Goal: Task Accomplishment & Management: Manage account settings

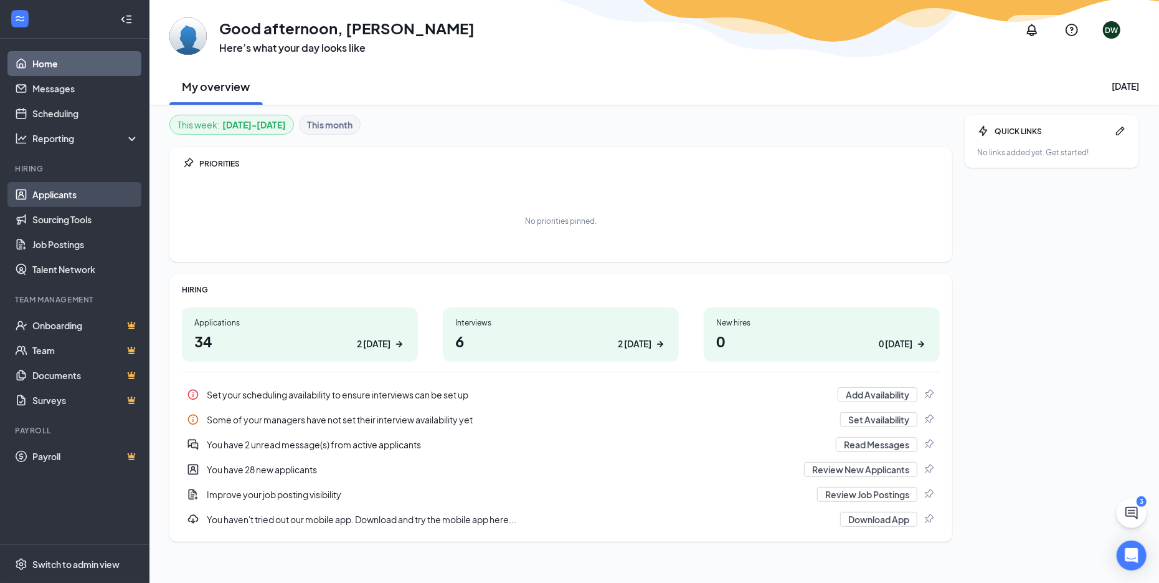
click at [70, 186] on link "Applicants" at bounding box center [85, 194] width 107 height 25
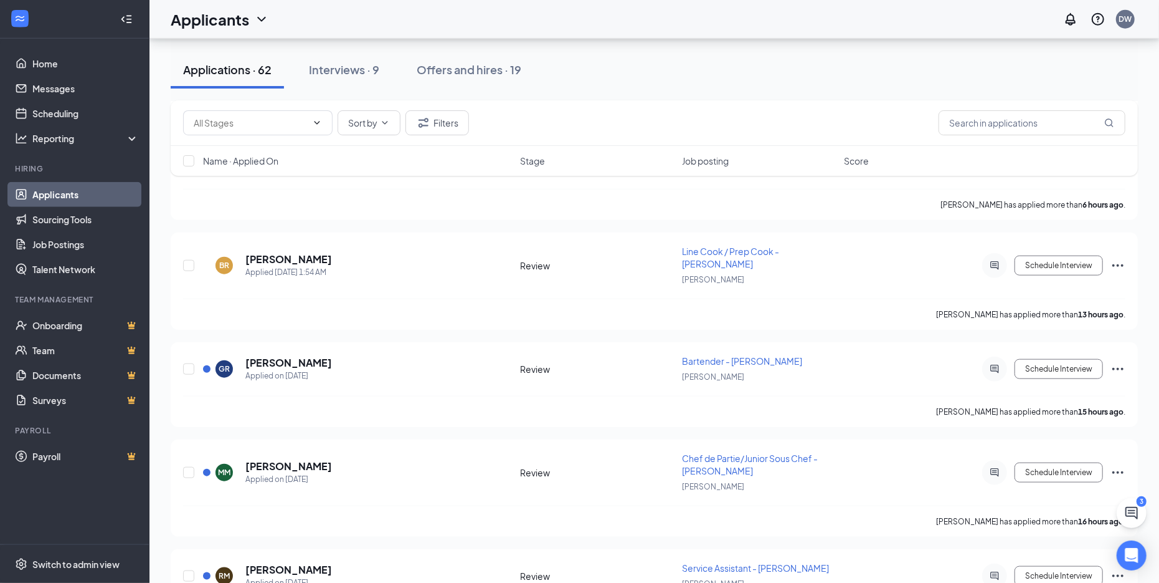
scroll to position [833, 0]
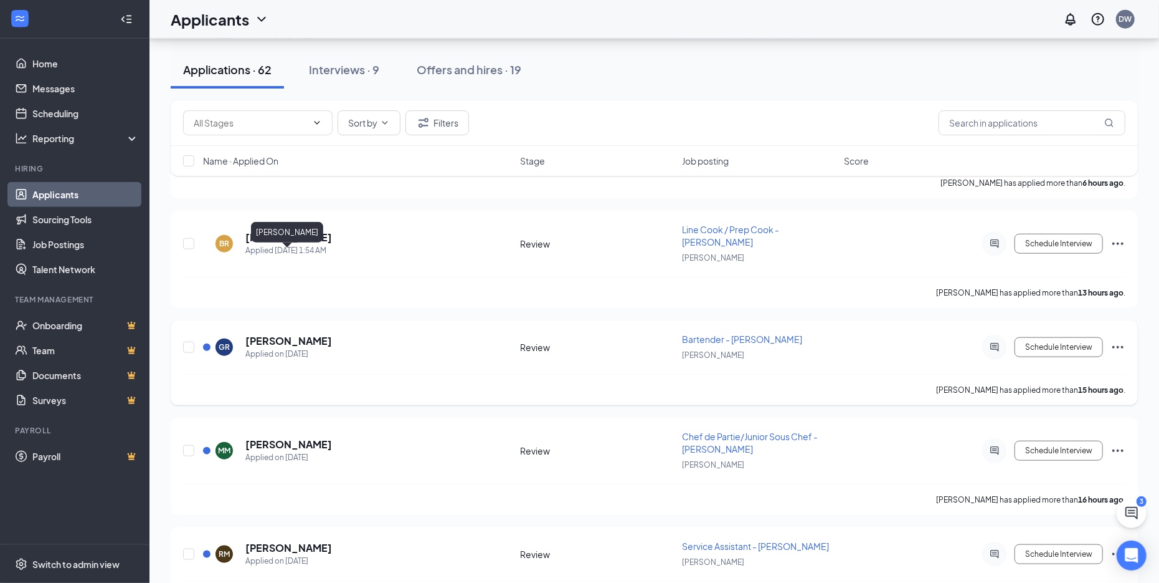
click at [283, 334] on h5 "Giovanni Ravelli" at bounding box center [288, 341] width 87 height 14
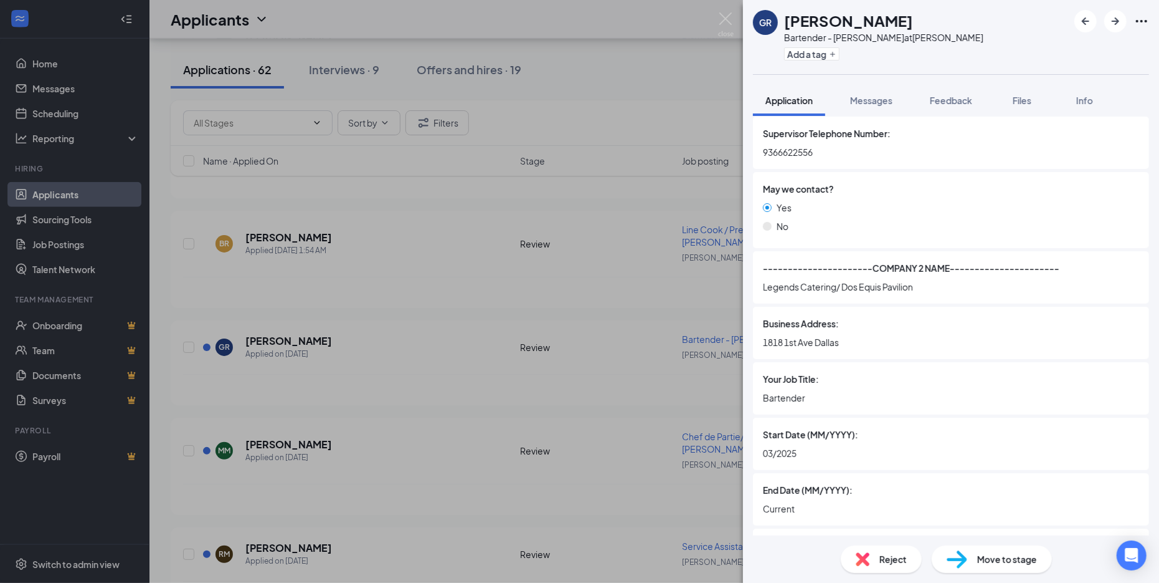
scroll to position [2024, 0]
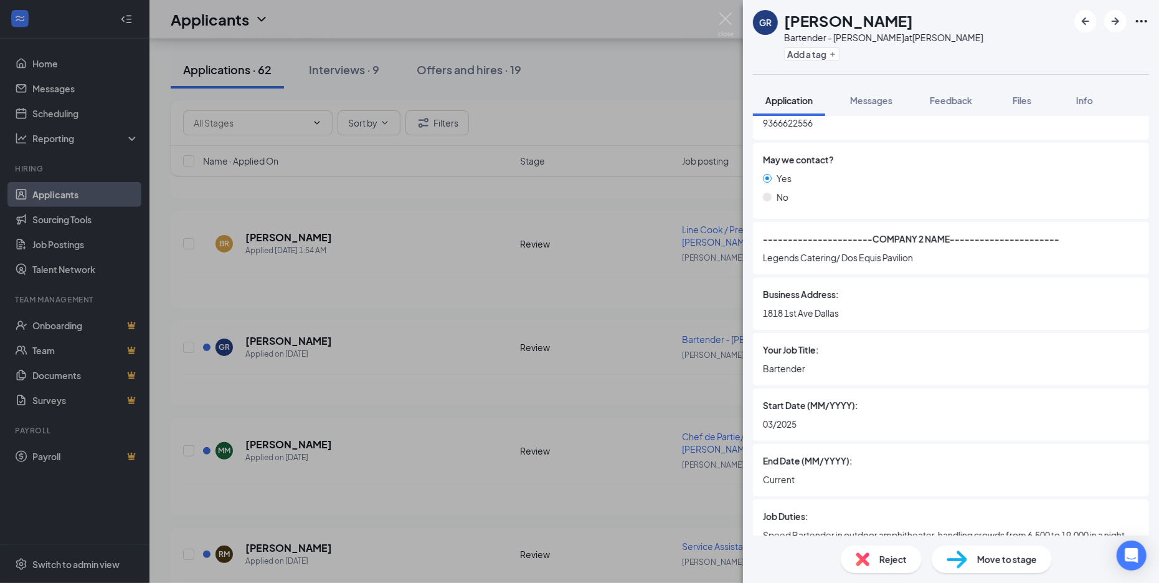
drag, startPoint x: 787, startPoint y: 21, endPoint x: 899, endPoint y: 17, distance: 112.2
click at [899, 17] on div "Giovanni Ravelli" at bounding box center [883, 20] width 199 height 21
copy h1 "Giovanni Ravelli"
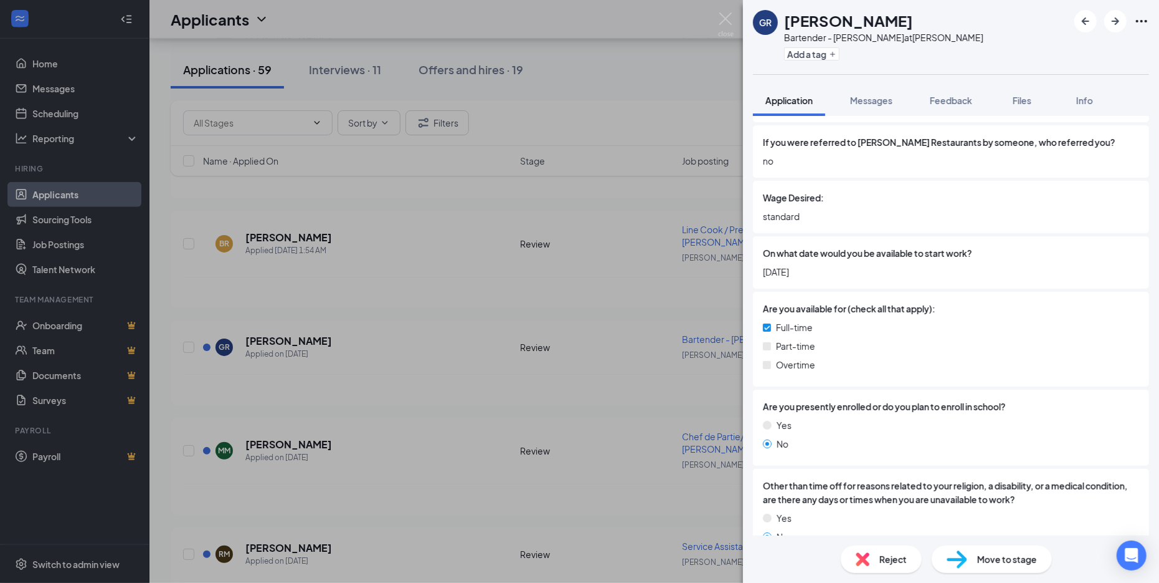
scroll to position [0, 0]
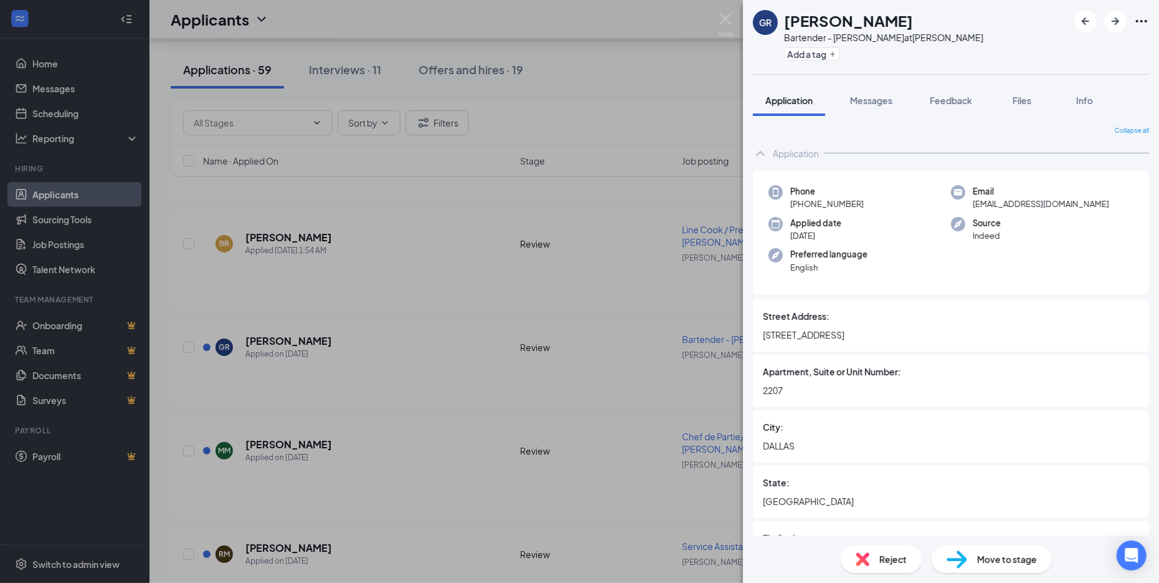
click at [717, 14] on div "GR Giovanni Ravelli Bartender - JOEY Dallas at JOEY Dallas Add a tag Applicatio…" at bounding box center [579, 291] width 1159 height 583
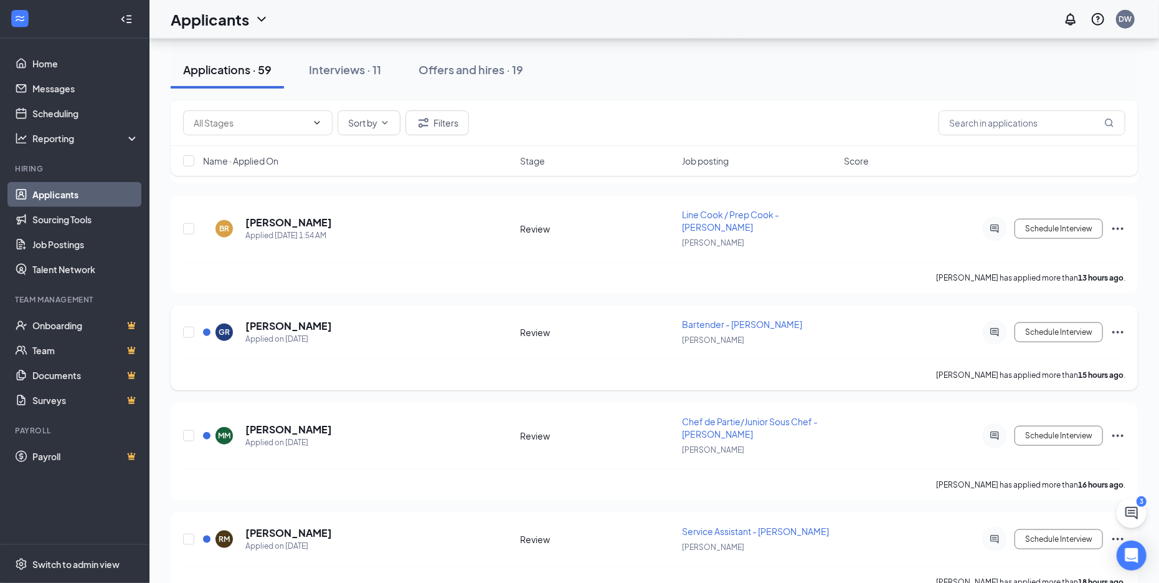
scroll to position [963, 0]
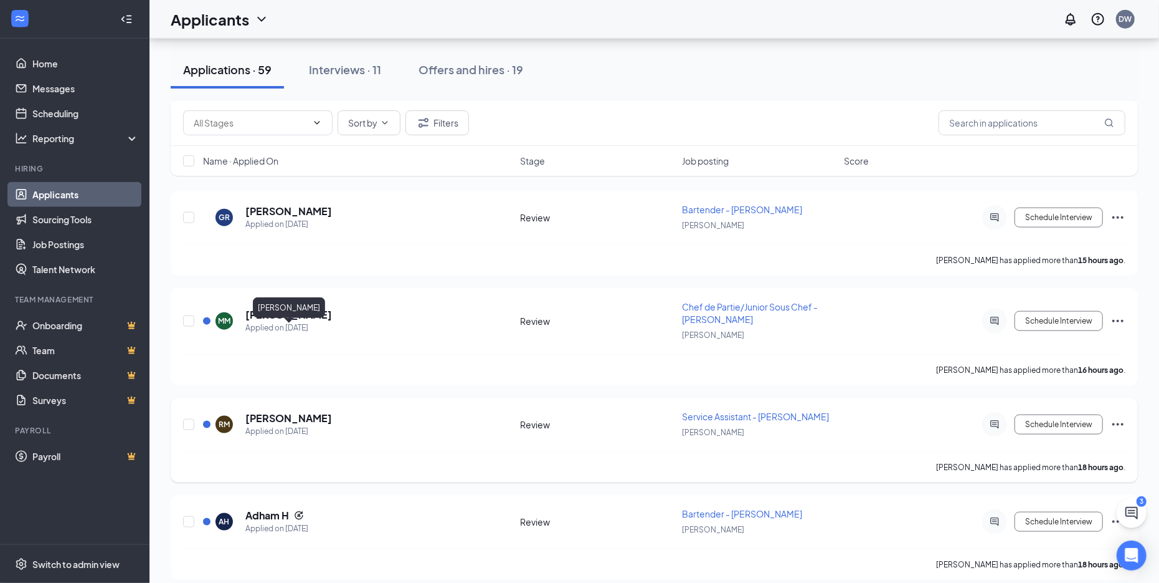
click at [304, 411] on h5 "Rosendo Marcelino" at bounding box center [288, 418] width 87 height 14
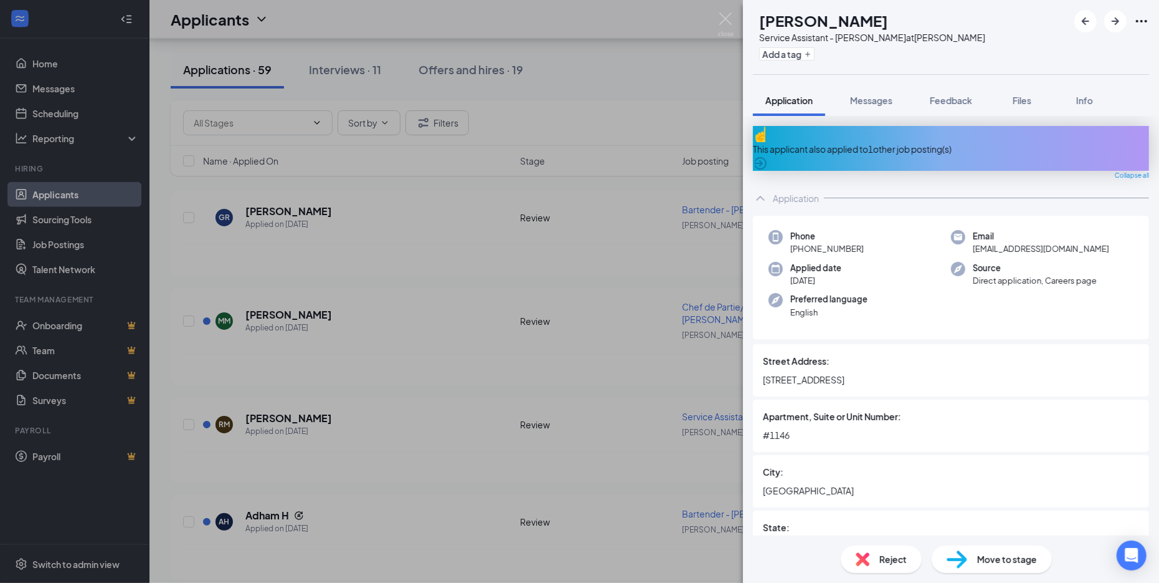
click at [834, 145] on div "This applicant also applied to 1 other job posting(s)" at bounding box center [951, 149] width 396 height 14
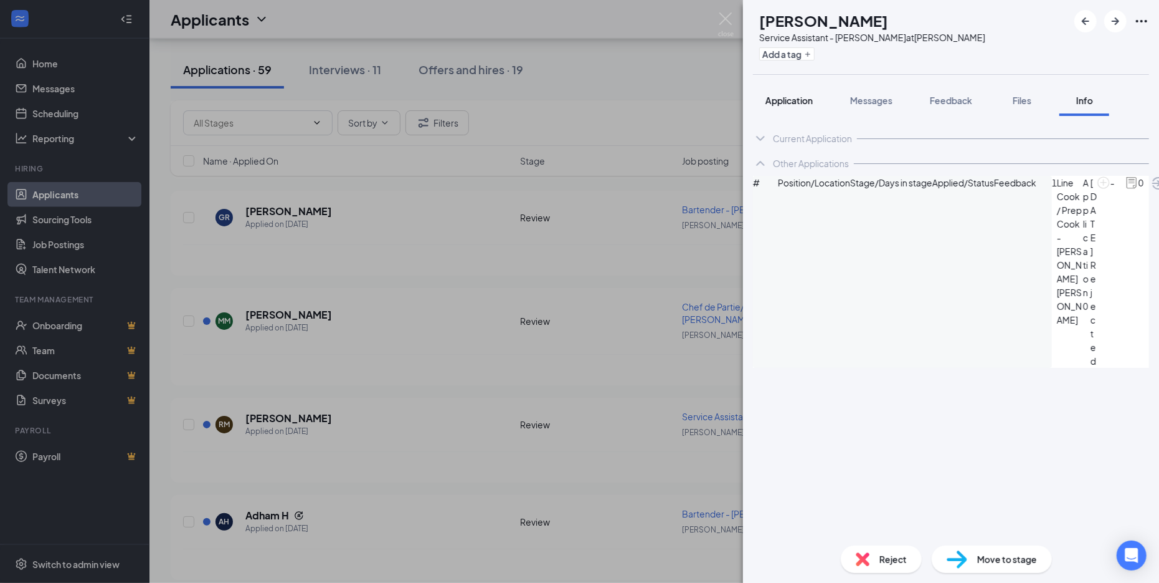
click at [788, 97] on span "Application" at bounding box center [789, 100] width 47 height 11
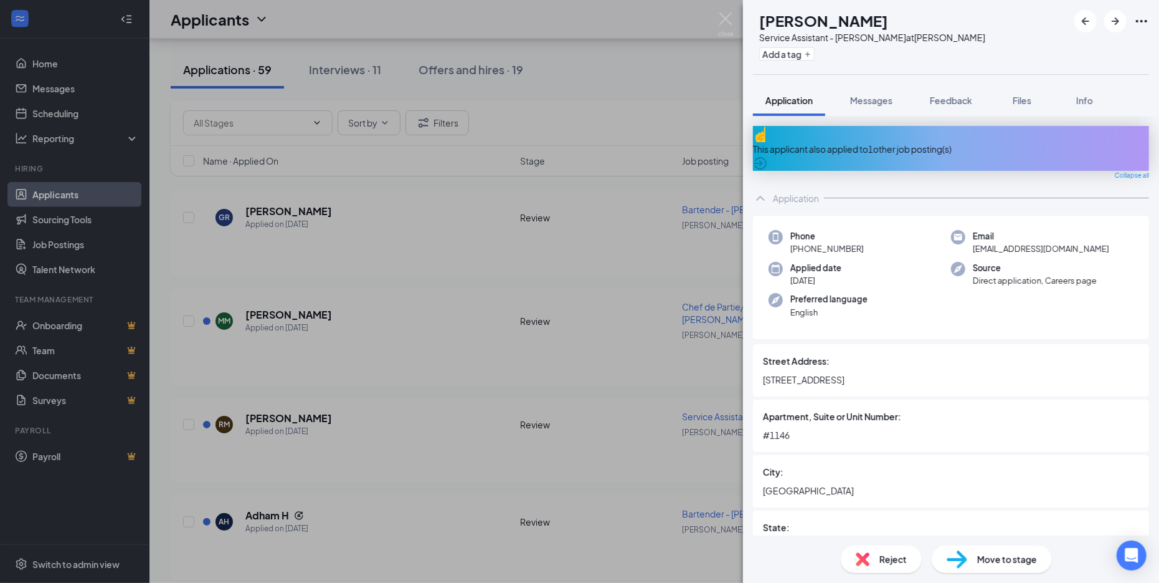
click at [861, 558] on img at bounding box center [863, 559] width 14 height 14
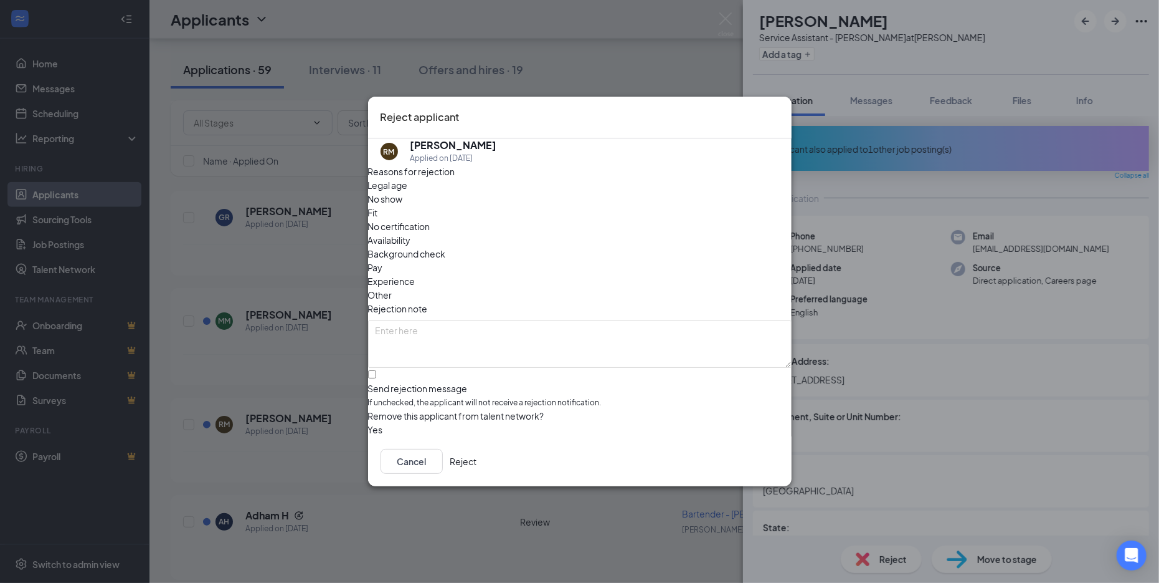
click at [477, 462] on button "Reject" at bounding box center [463, 461] width 27 height 25
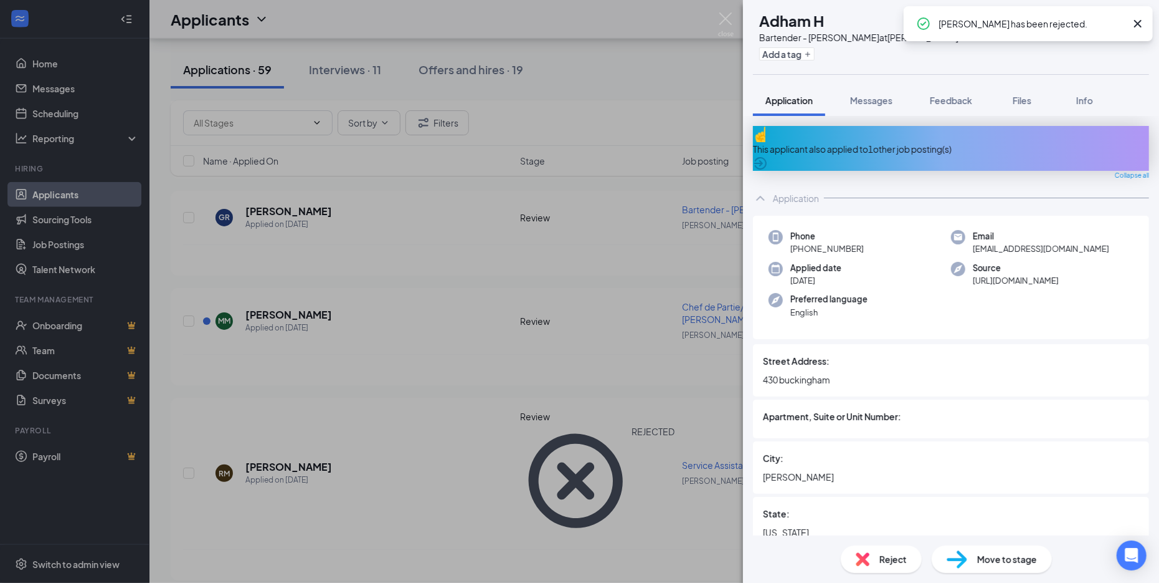
click at [864, 147] on div "This applicant also applied to 1 other job posting(s)" at bounding box center [951, 148] width 396 height 45
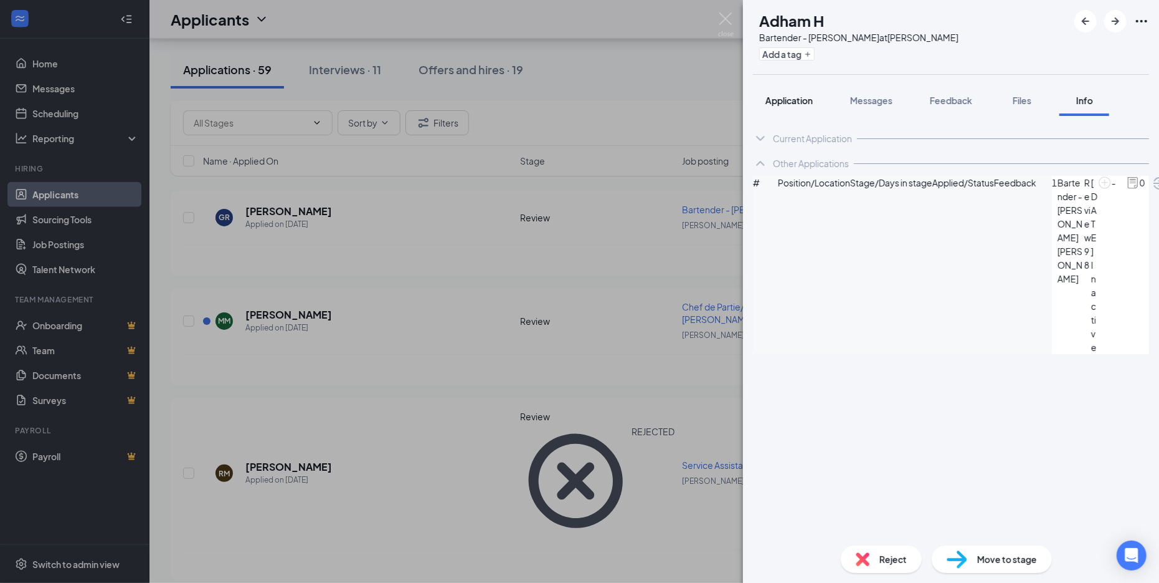
click at [797, 98] on span "Application" at bounding box center [789, 100] width 47 height 11
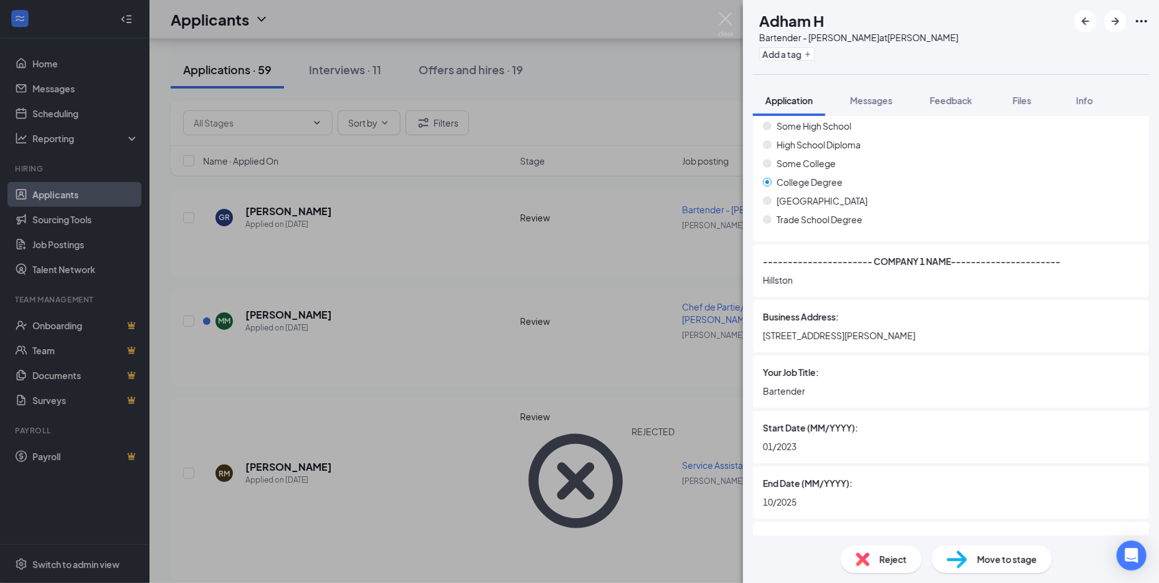
scroll to position [1383, 0]
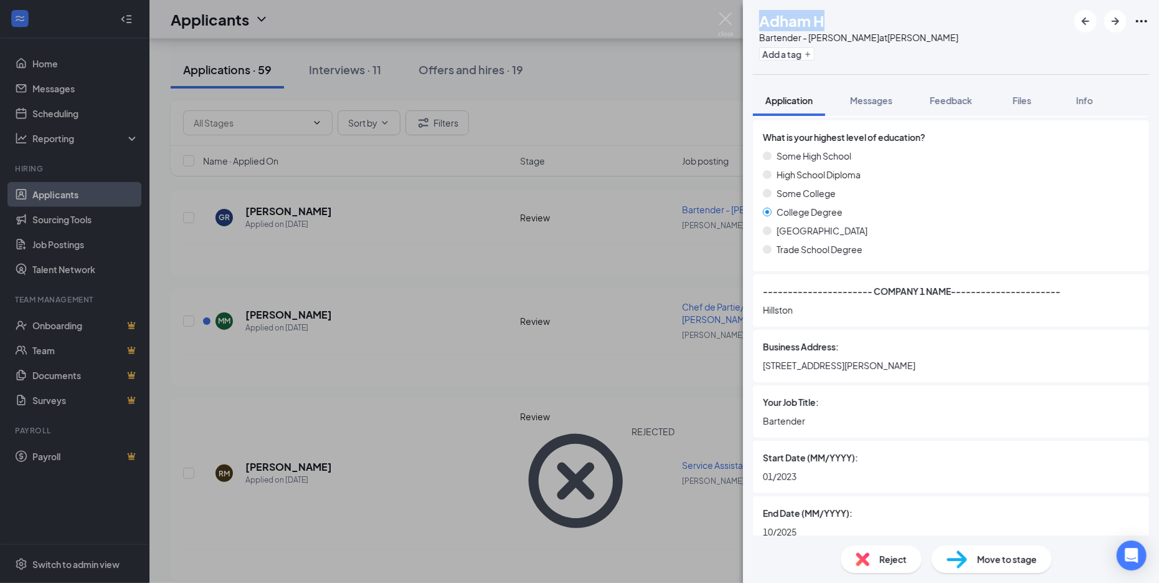
drag, startPoint x: 784, startPoint y: 21, endPoint x: 849, endPoint y: 18, distance: 64.2
click at [825, 18] on h1 "Adham H" at bounding box center [791, 20] width 65 height 21
copy h1 "Adham H"
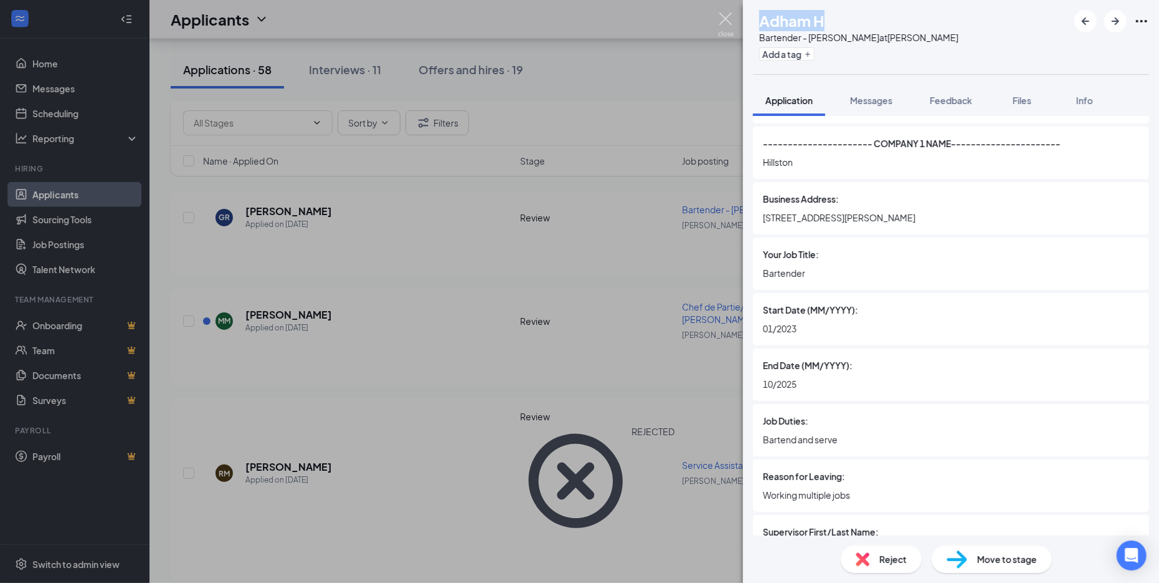
click at [723, 23] on img at bounding box center [726, 24] width 16 height 24
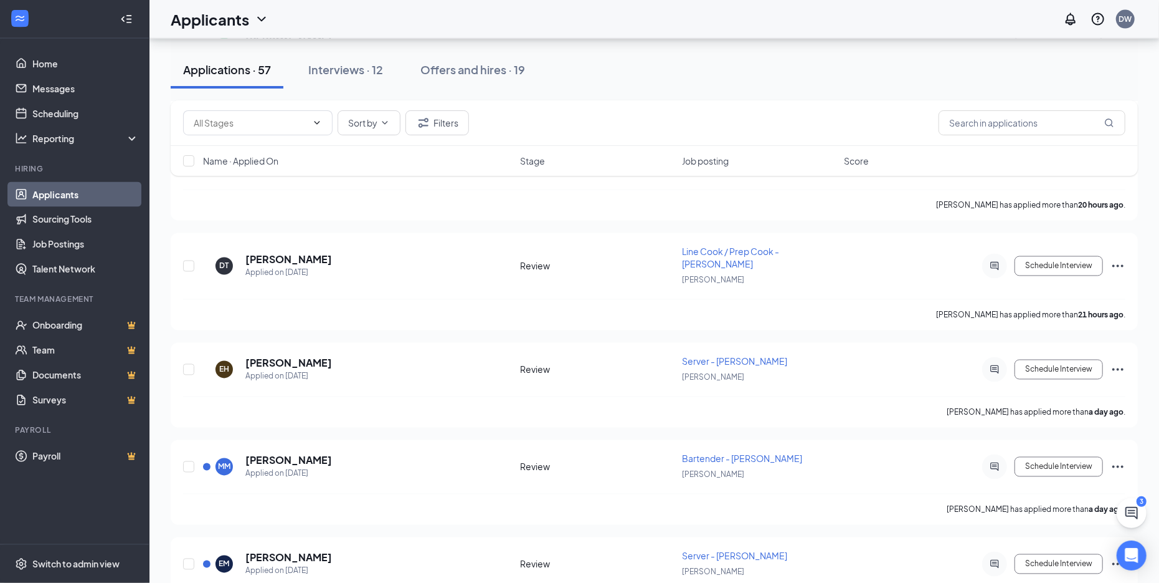
scroll to position [1546, 0]
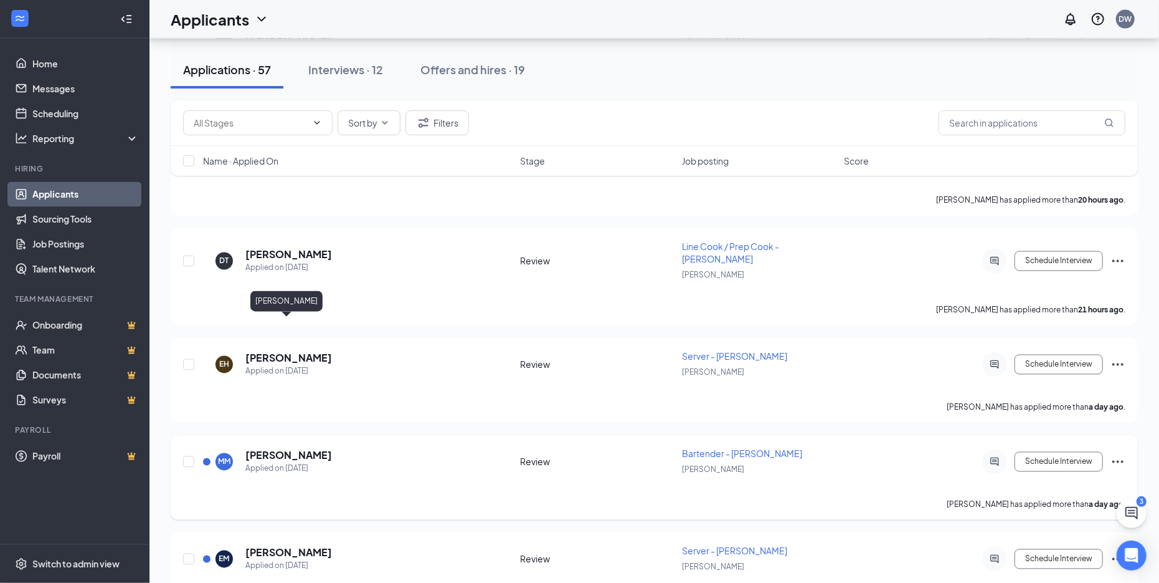
click at [300, 449] on h5 "Marci Mondelo" at bounding box center [288, 456] width 87 height 14
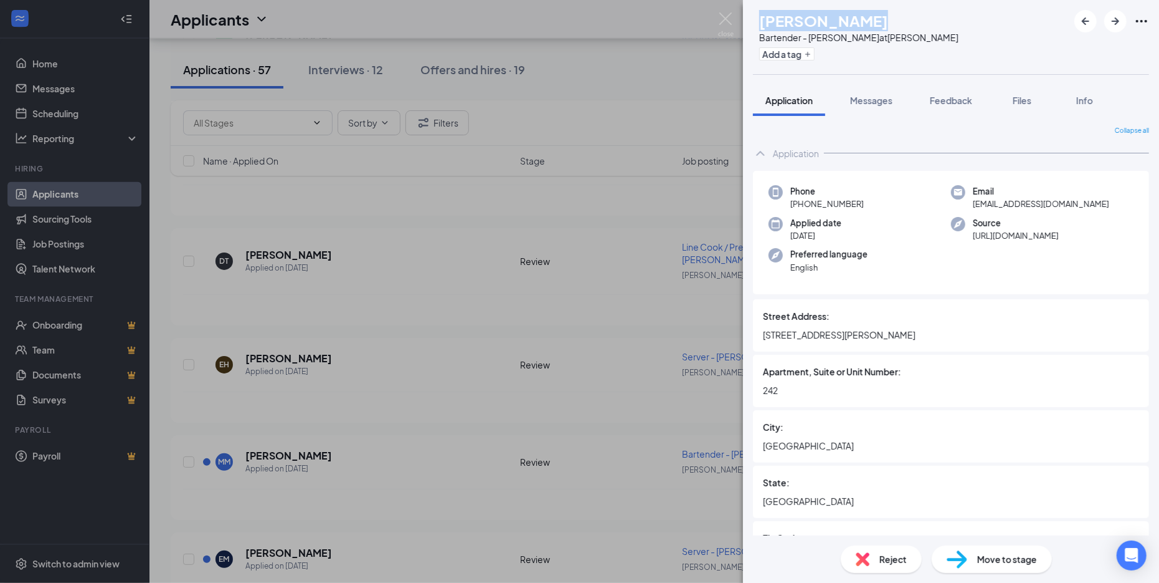
drag, startPoint x: 786, startPoint y: 19, endPoint x: 891, endPoint y: 22, distance: 105.3
click at [888, 22] on h1 "Marci Mondelo" at bounding box center [823, 20] width 129 height 21
copy h1 "Marci Mondelo"
click at [726, 25] on img at bounding box center [726, 24] width 16 height 24
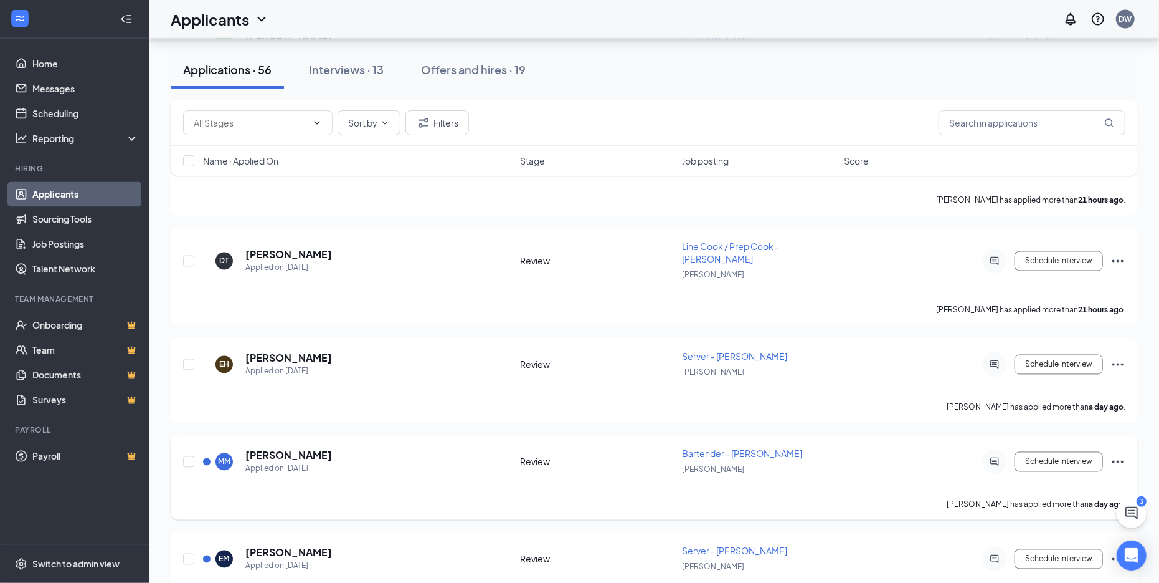
scroll to position [1656, 0]
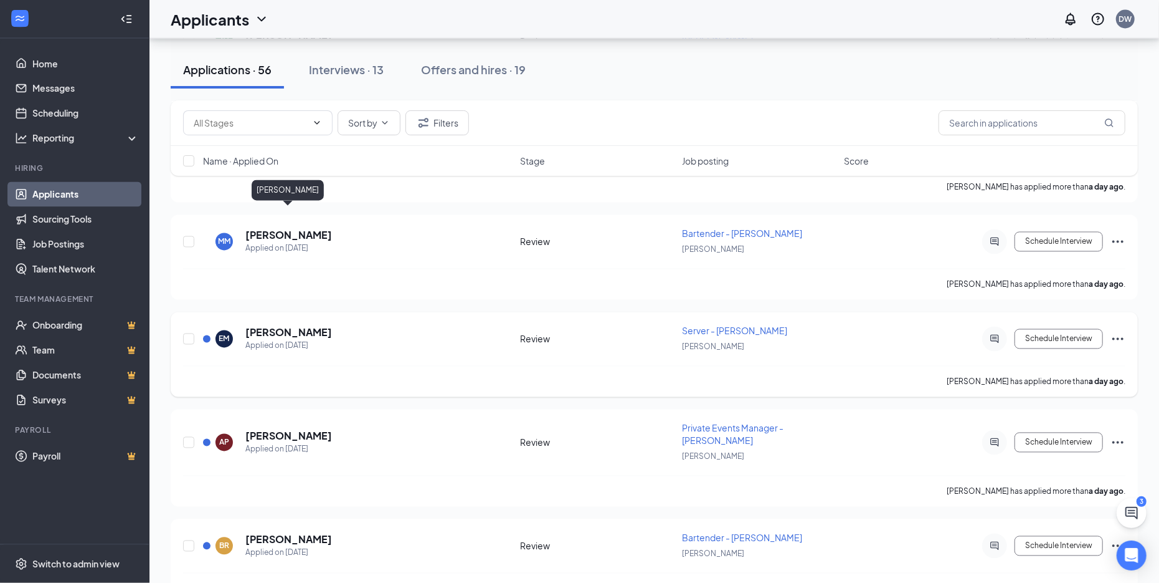
click at [283, 326] on h5 "Emma McBurnett" at bounding box center [288, 333] width 87 height 14
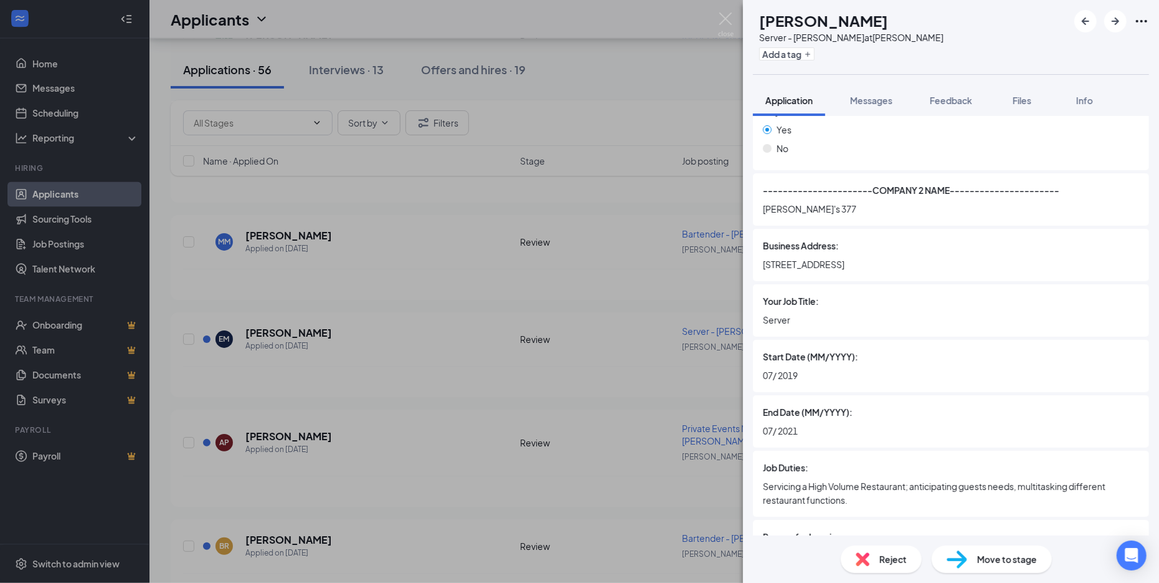
scroll to position [2055, 0]
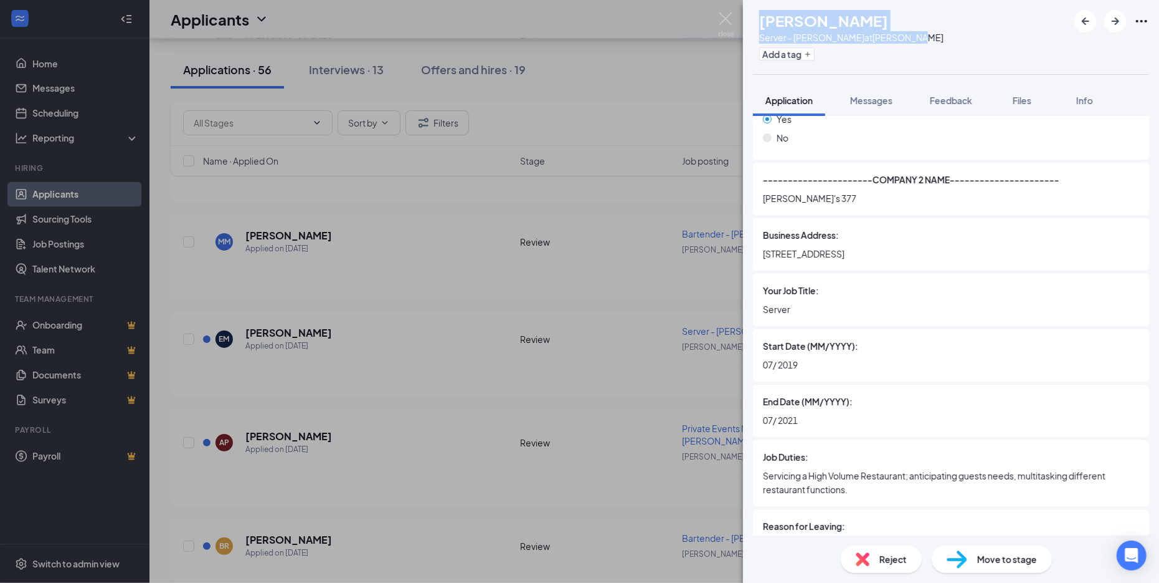
drag, startPoint x: 788, startPoint y: 22, endPoint x: 922, endPoint y: 34, distance: 135.1
click at [922, 34] on div "Emma McBurnett Server - JOEY Dallas at JOEY Dallas Add a tag" at bounding box center [851, 37] width 184 height 54
click at [911, 15] on div "Emma McBurnett" at bounding box center [851, 20] width 184 height 21
drag, startPoint x: 785, startPoint y: 17, endPoint x: 921, endPoint y: 28, distance: 136.9
click at [921, 28] on div "Emma McBurnett" at bounding box center [851, 20] width 184 height 21
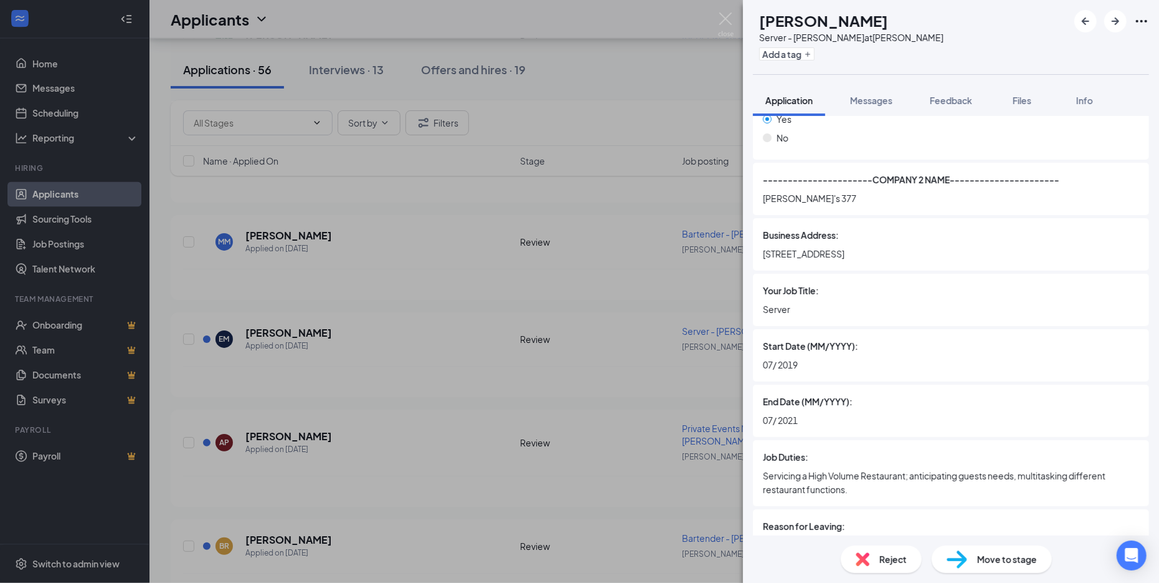
copy h1 "Emma McBurnett"
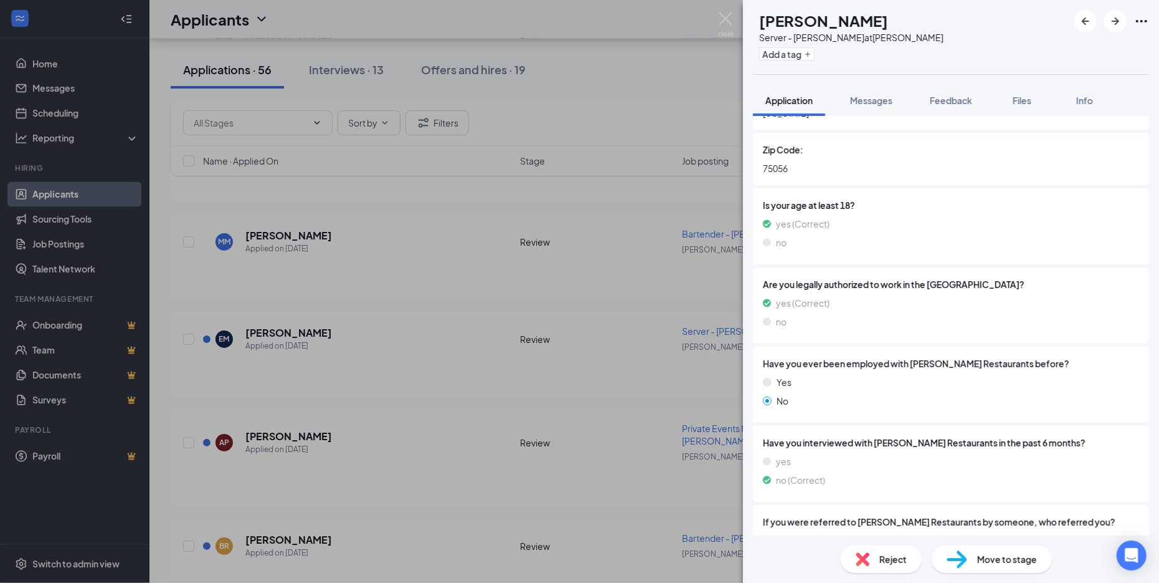
scroll to position [0, 0]
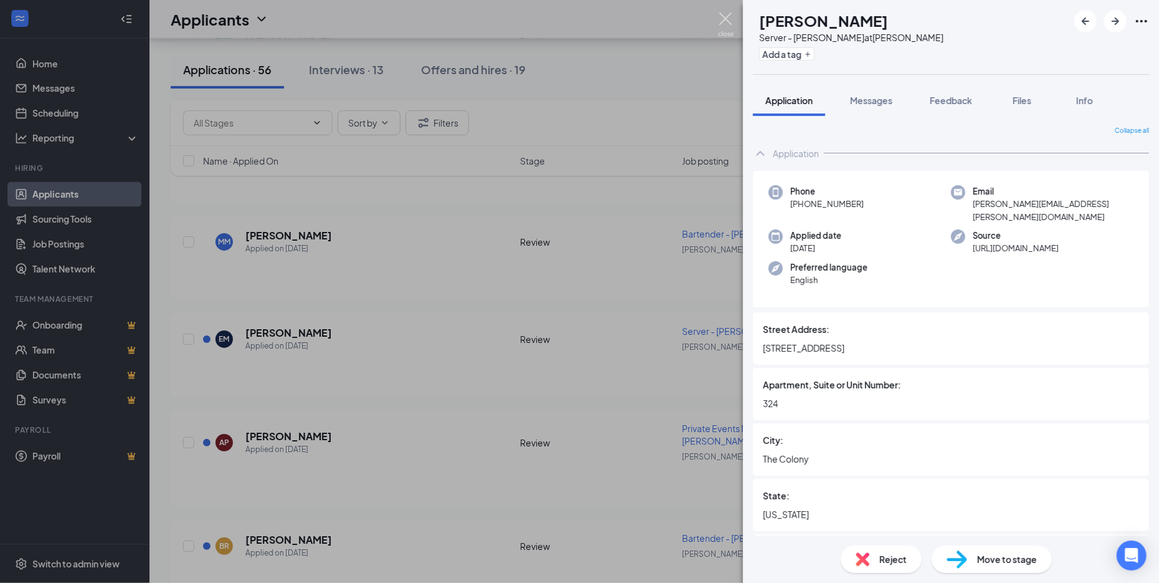
click at [718, 19] on img at bounding box center [726, 24] width 16 height 24
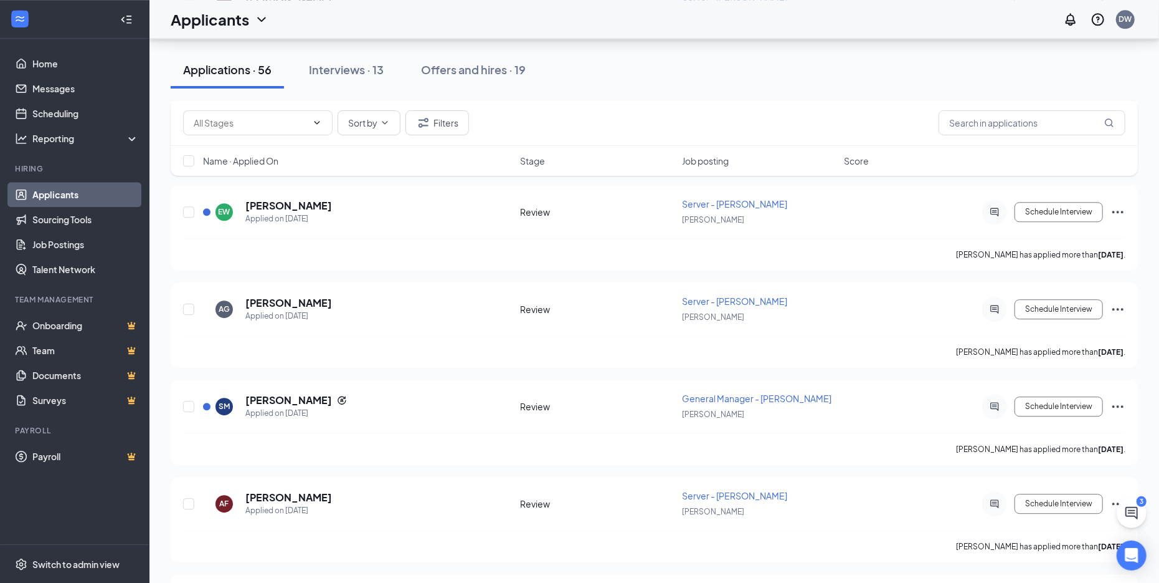
scroll to position [2397, 0]
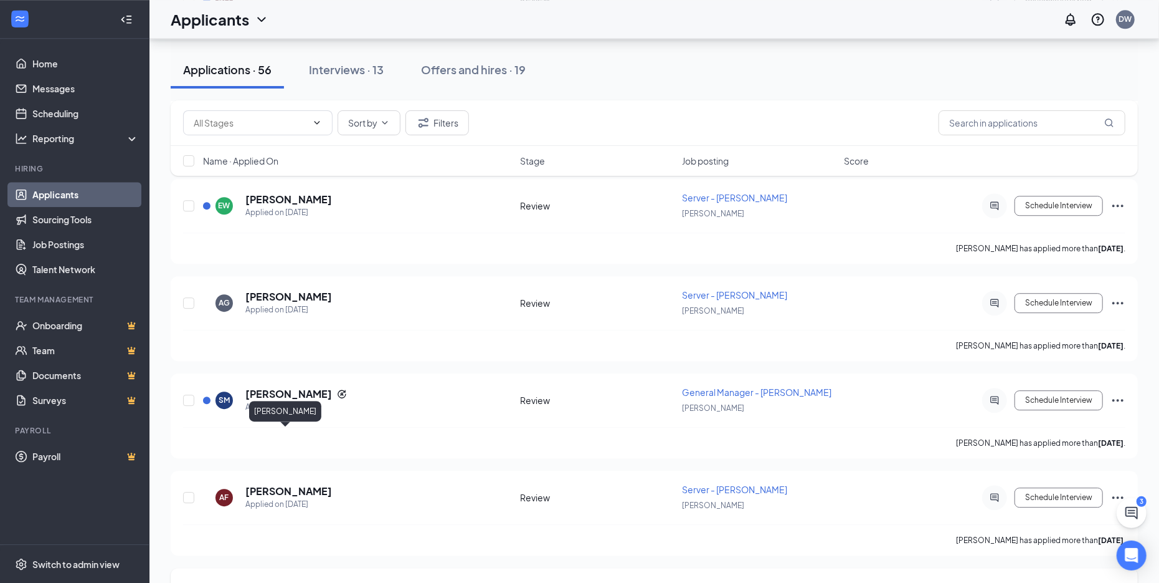
click at [278, 582] on h5 "Hallie Nugent" at bounding box center [288, 595] width 87 height 14
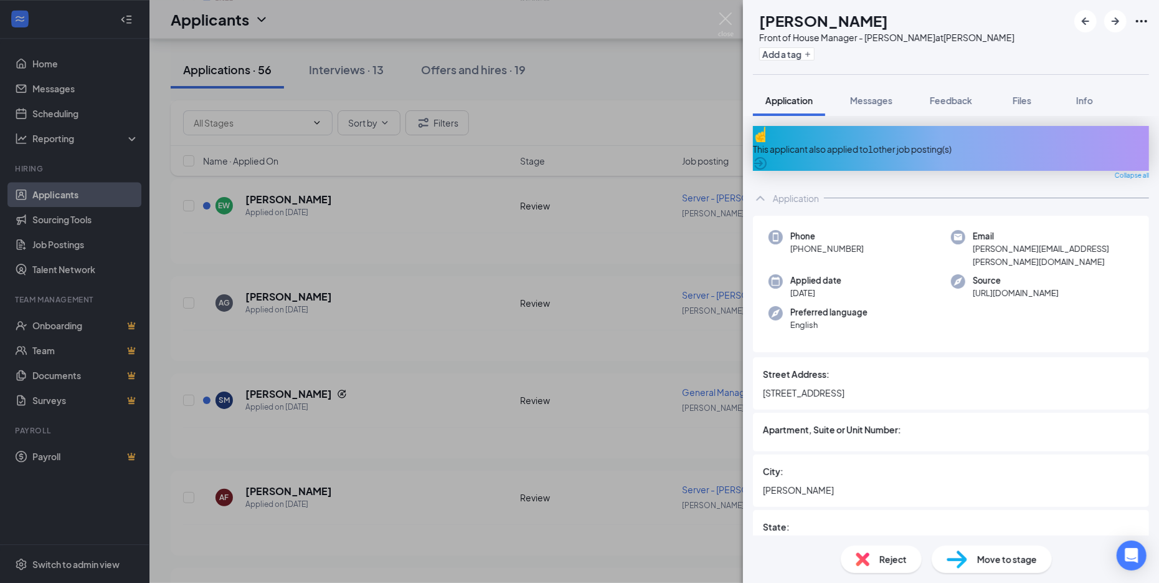
click at [855, 145] on div "This applicant also applied to 1 other job posting(s)" at bounding box center [951, 149] width 396 height 14
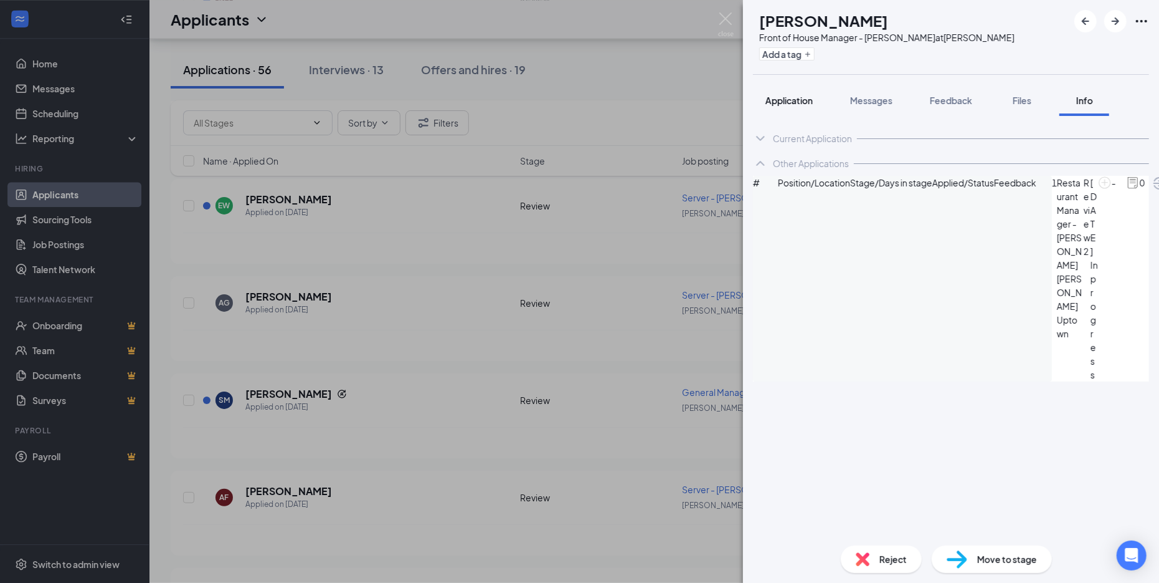
click at [792, 96] on span "Application" at bounding box center [789, 100] width 47 height 11
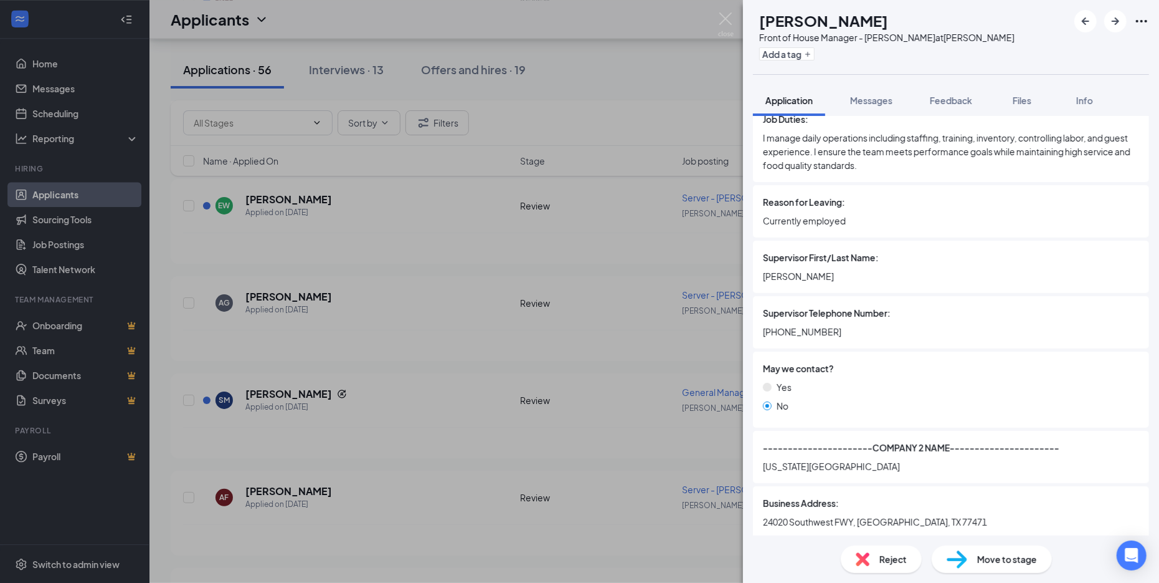
scroll to position [2156, 0]
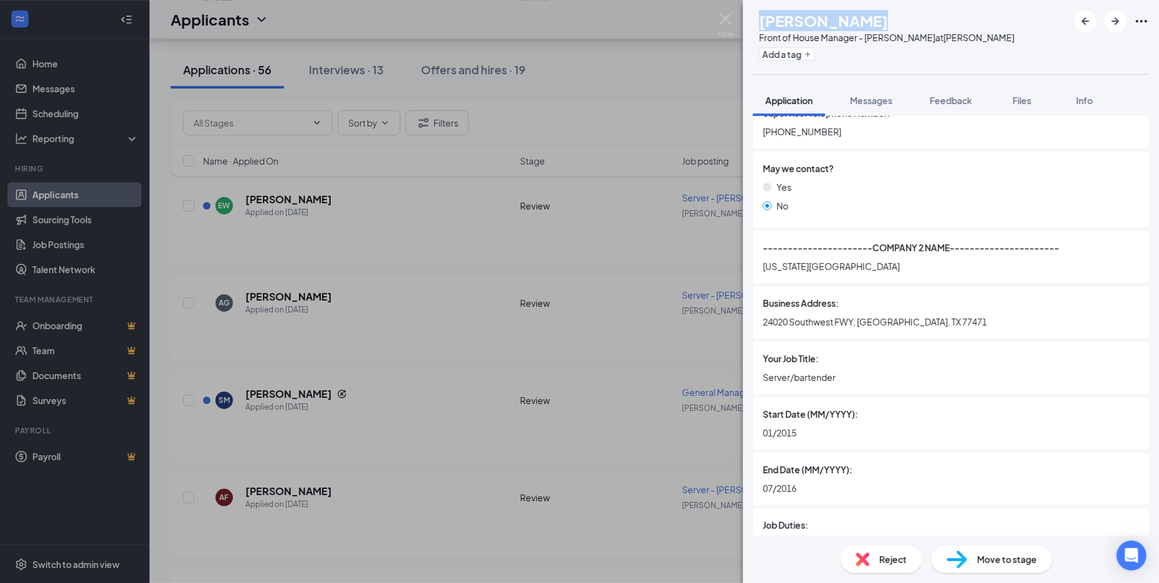
drag, startPoint x: 786, startPoint y: 14, endPoint x: 883, endPoint y: 16, distance: 96.6
click at [883, 16] on div "Hallie Nugent" at bounding box center [886, 20] width 255 height 21
copy h1 "Hallie Nugent"
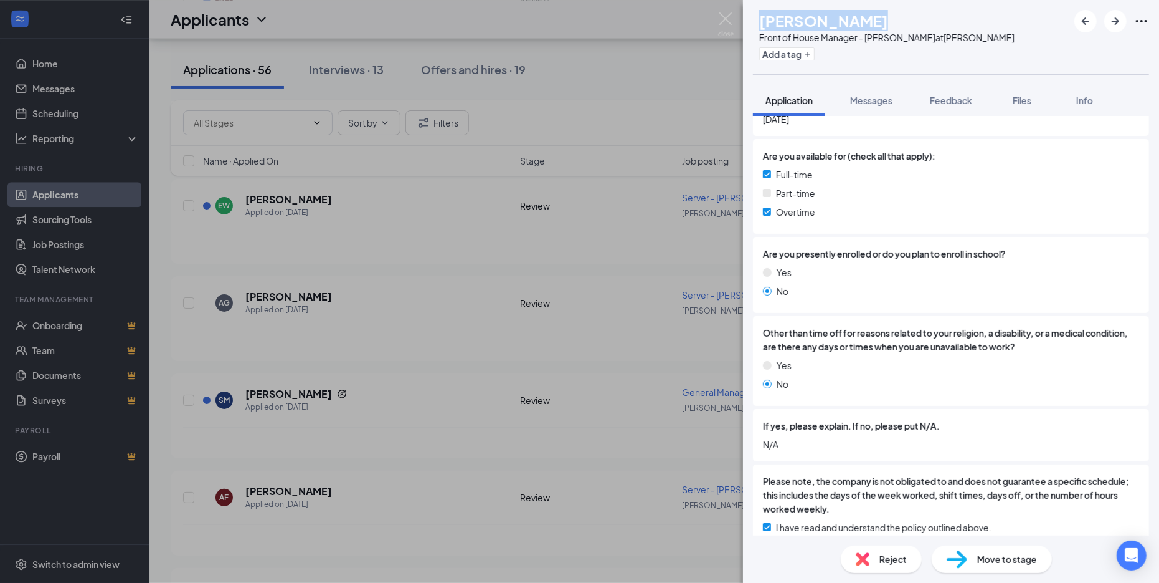
scroll to position [0, 0]
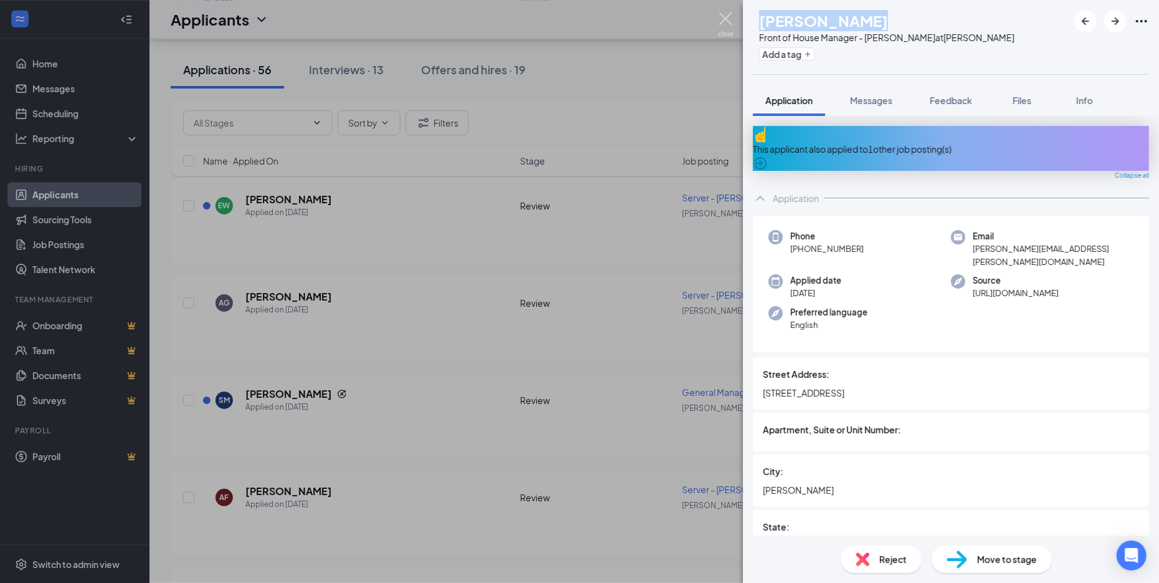
click at [722, 22] on img at bounding box center [726, 24] width 16 height 24
